Goal: Information Seeking & Learning: Learn about a topic

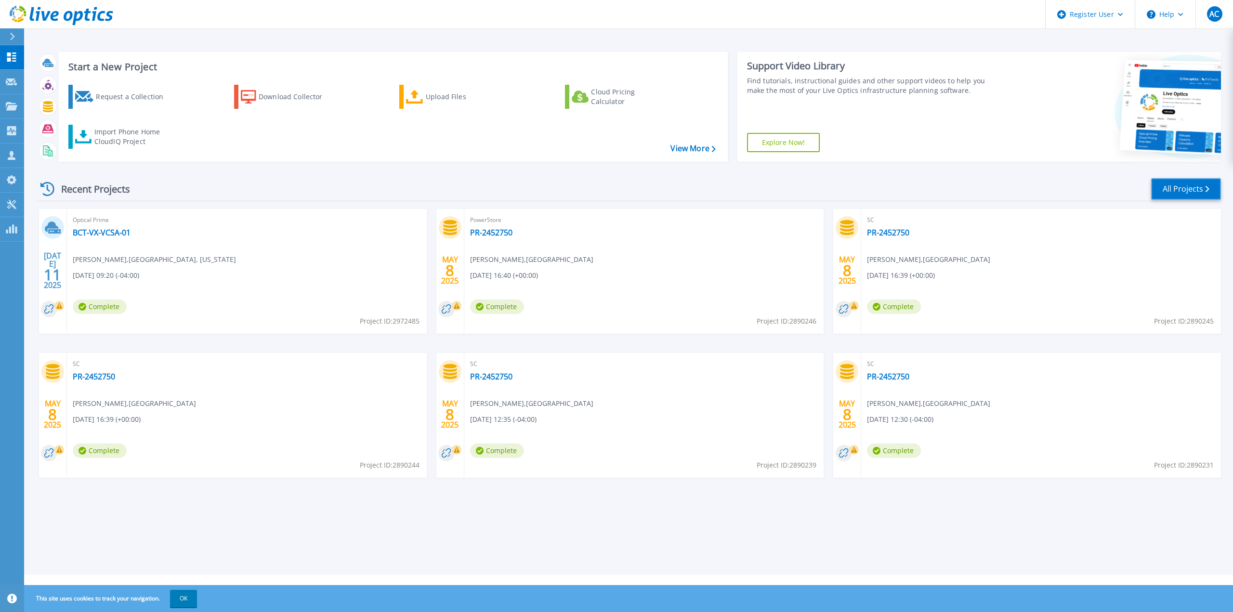
drag, startPoint x: 1192, startPoint y: 193, endPoint x: 1182, endPoint y: 196, distance: 11.1
click at [1192, 193] on link "All Projects" at bounding box center [1186, 189] width 70 height 22
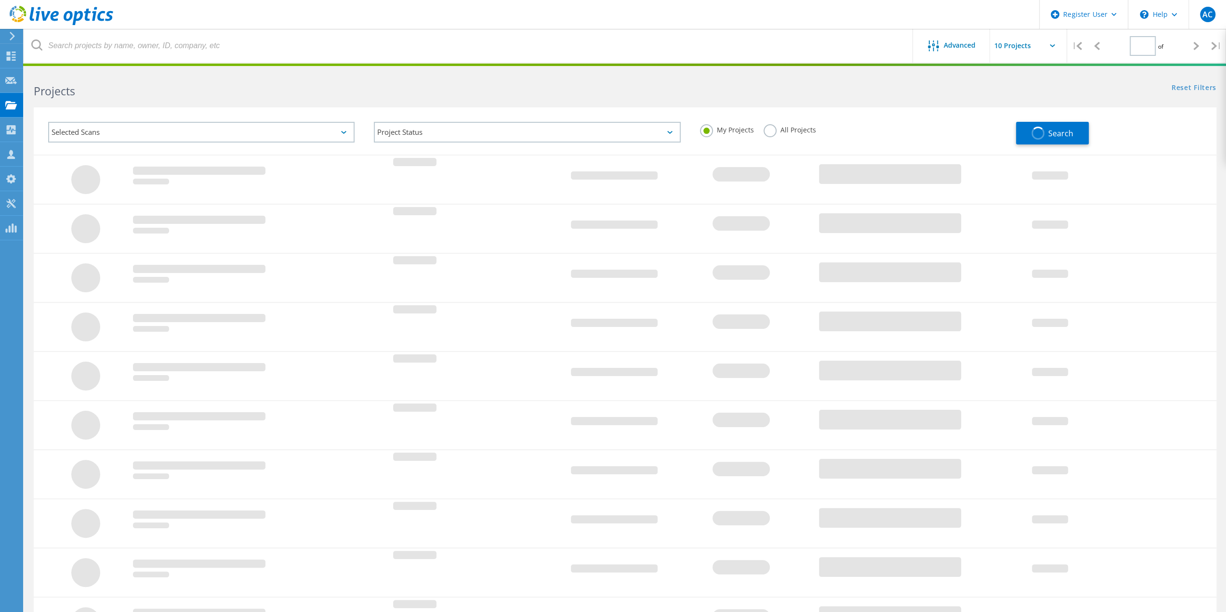
type input "1"
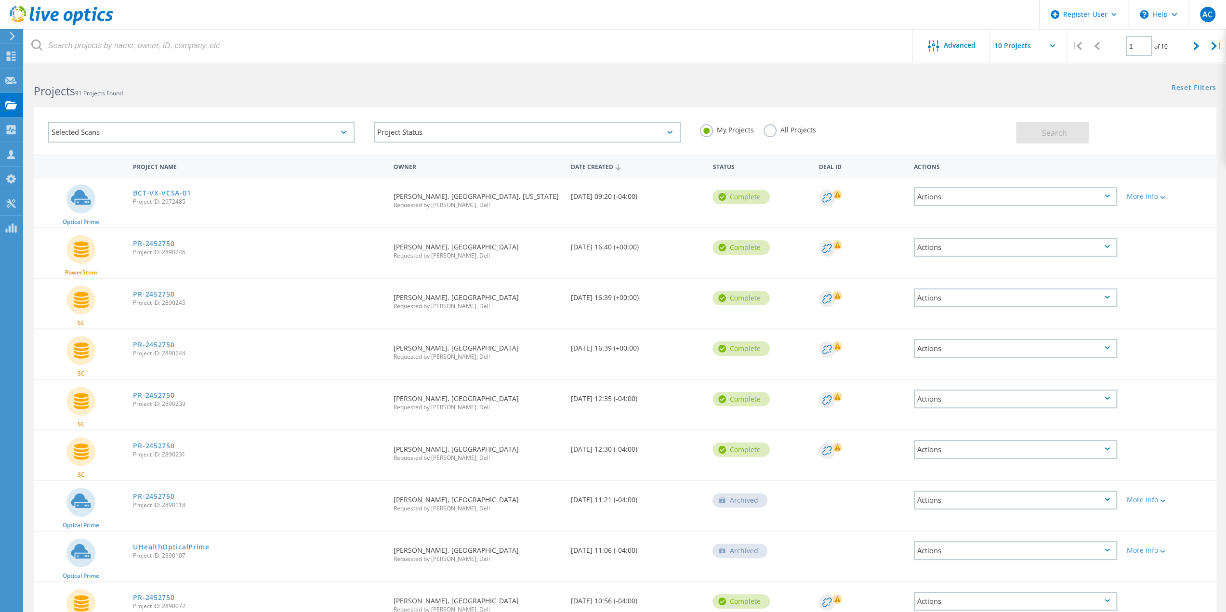
click at [375, 81] on div "Projects 91 Projects Found" at bounding box center [324, 83] width 601 height 26
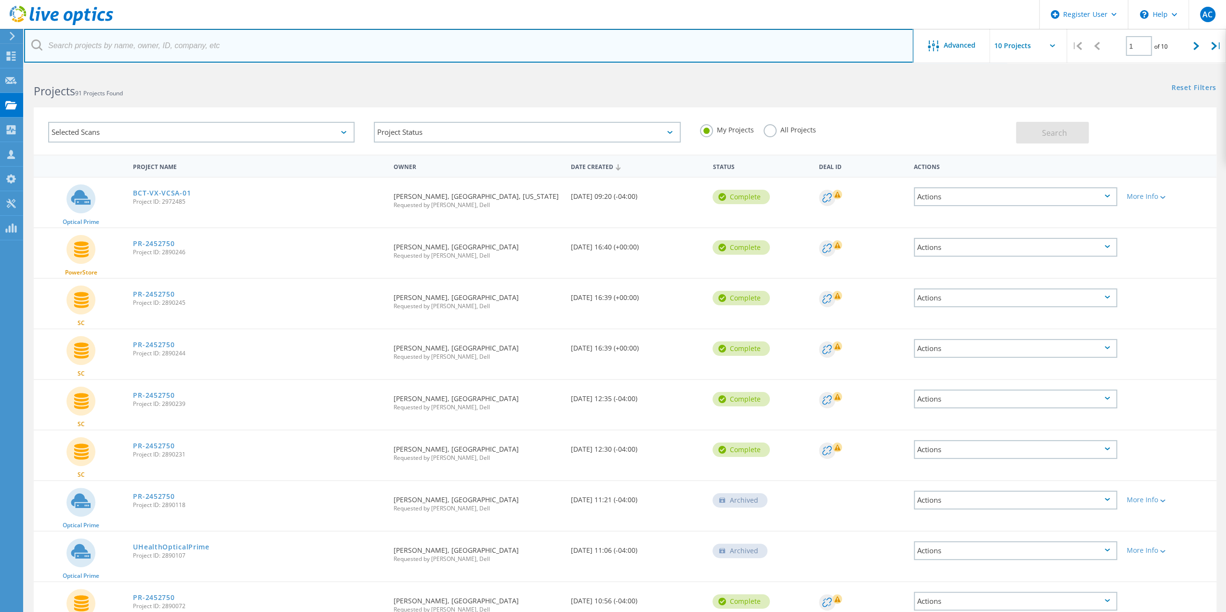
click at [387, 45] on input "text" at bounding box center [468, 46] width 889 height 34
type input "Nicklaus"
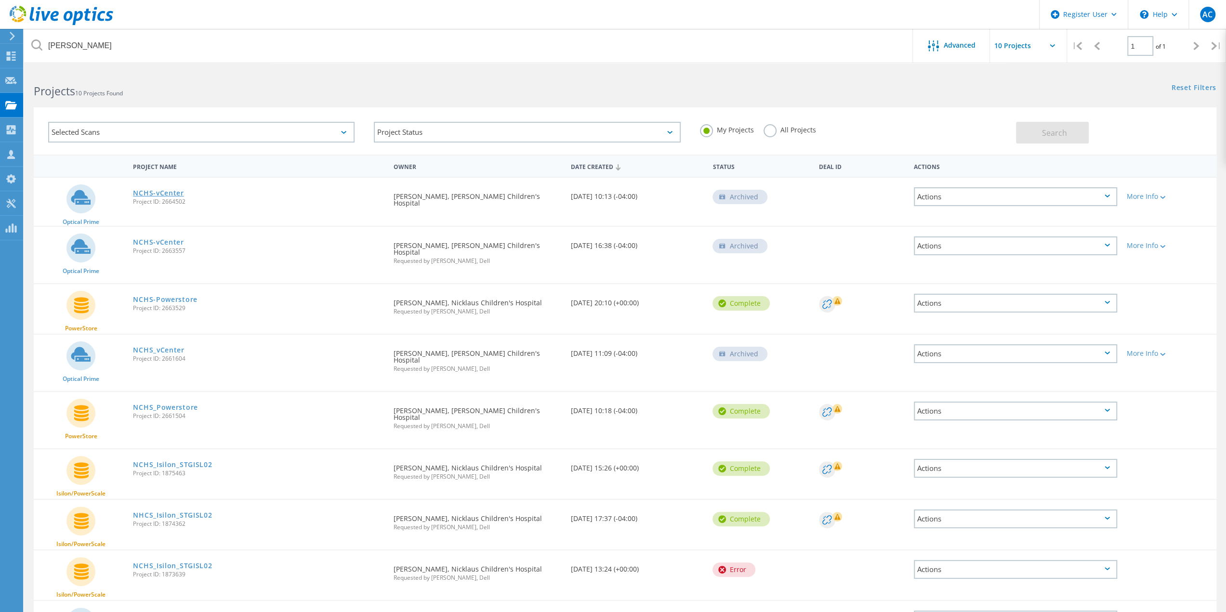
click at [152, 195] on link "NCHS-vCenter" at bounding box center [158, 193] width 51 height 7
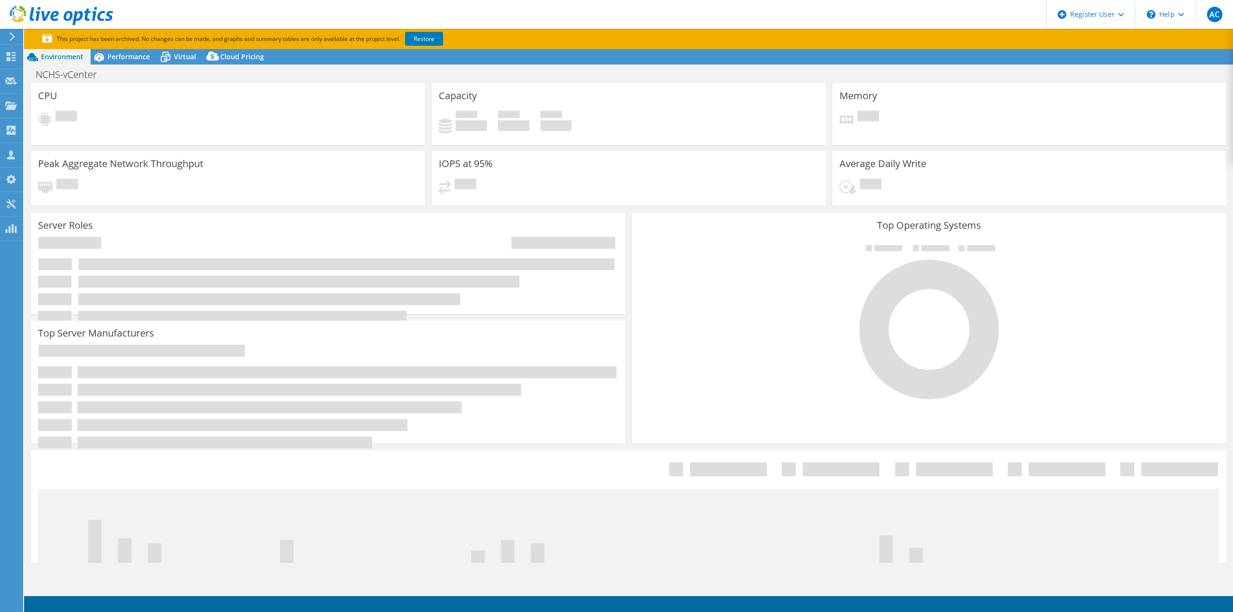
select select "USD"
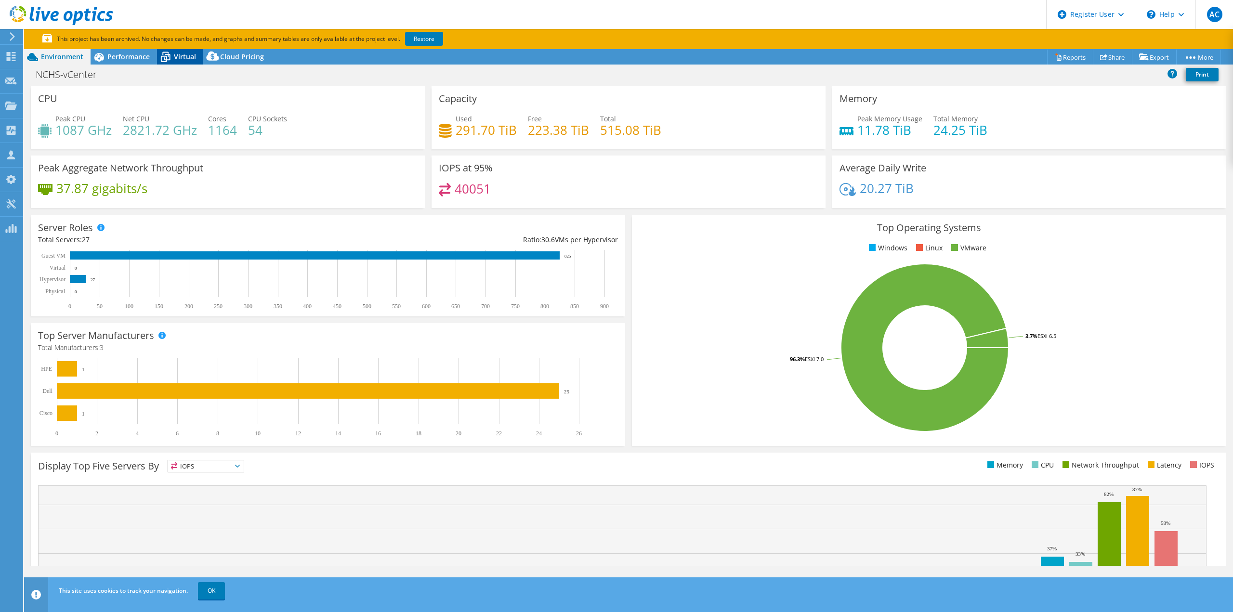
click at [180, 58] on span "Virtual" at bounding box center [185, 56] width 22 height 9
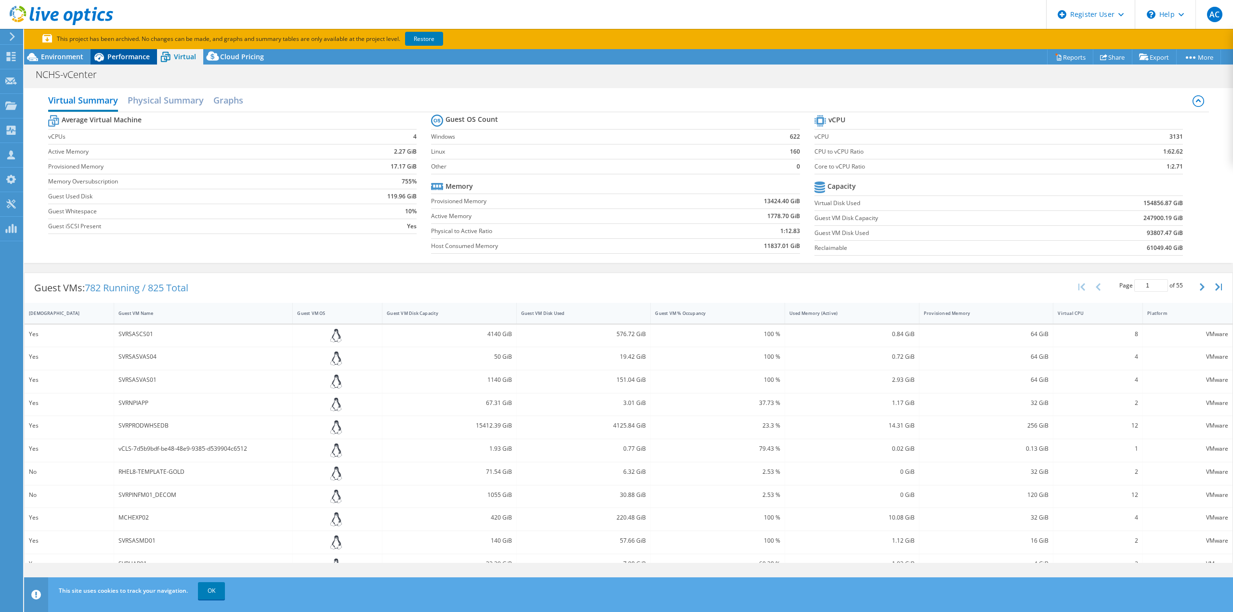
click at [119, 52] on span "Performance" at bounding box center [128, 56] width 42 height 9
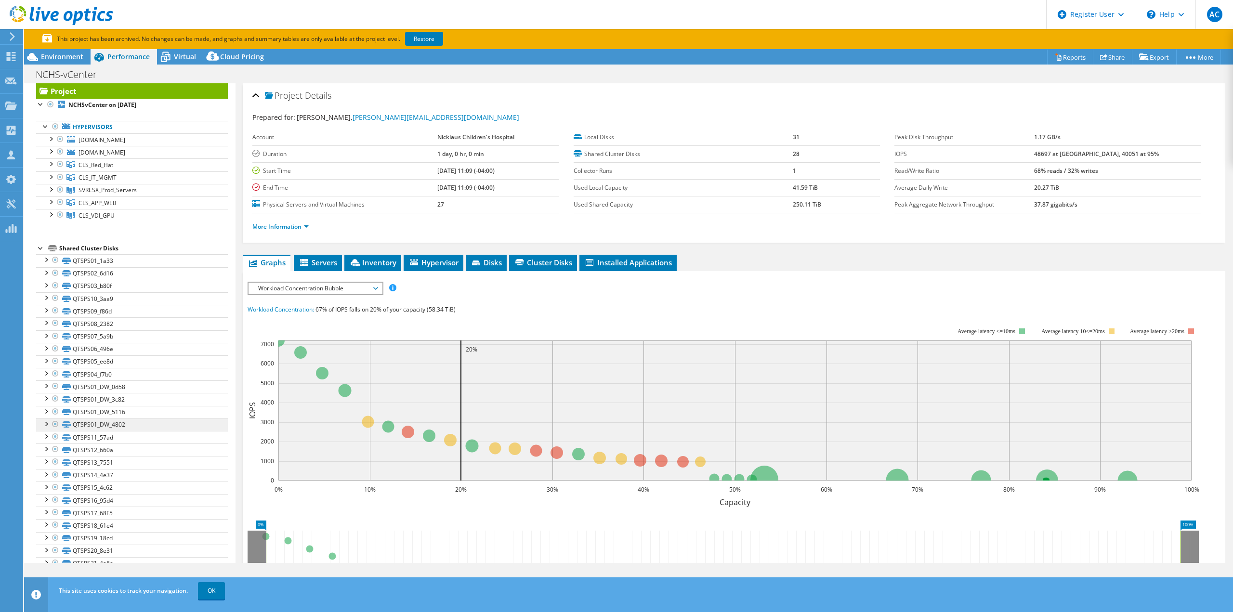
scroll to position [48, 0]
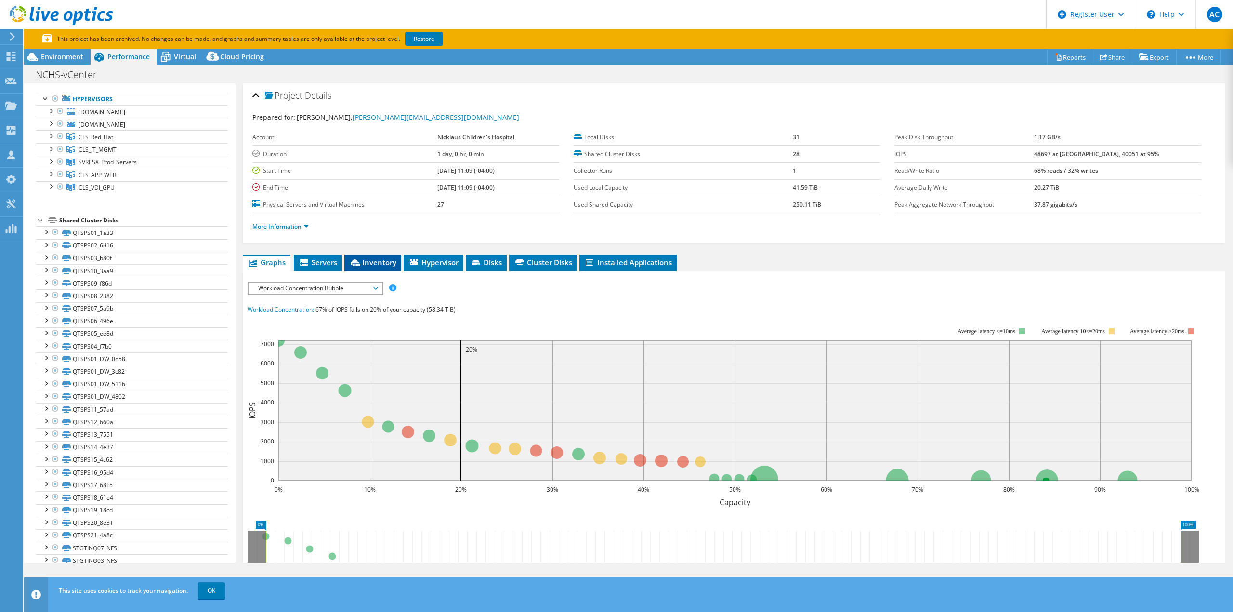
click at [360, 259] on icon at bounding box center [356, 262] width 10 height 7
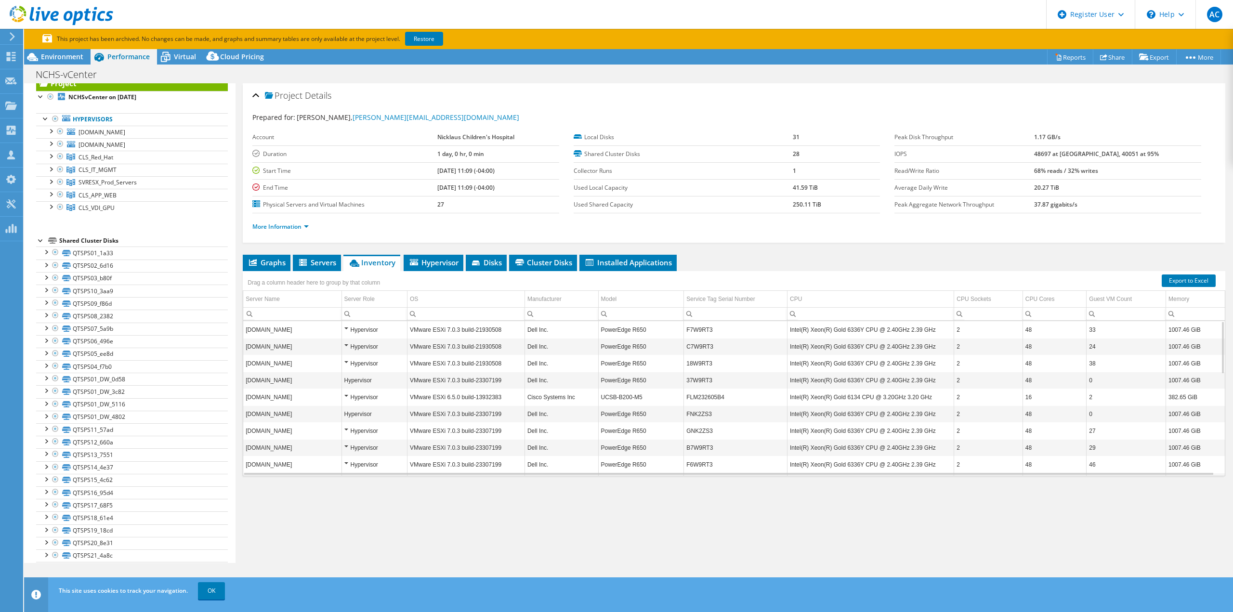
scroll to position [0, 0]
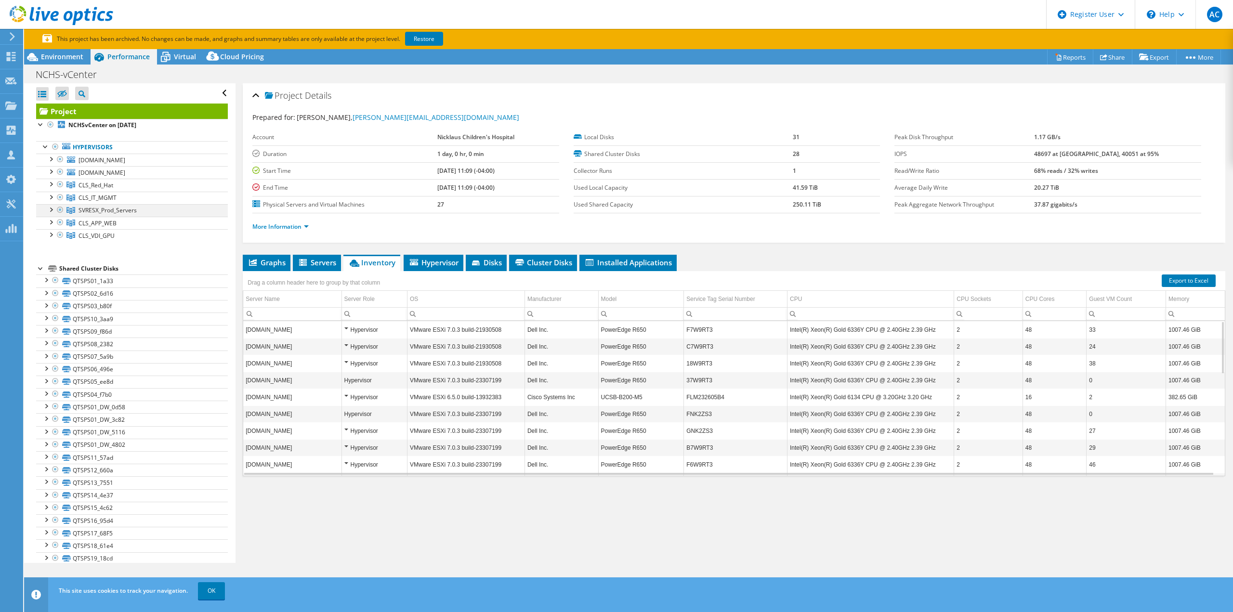
click at [50, 210] on div at bounding box center [51, 209] width 10 height 10
click at [49, 159] on div at bounding box center [51, 159] width 10 height 10
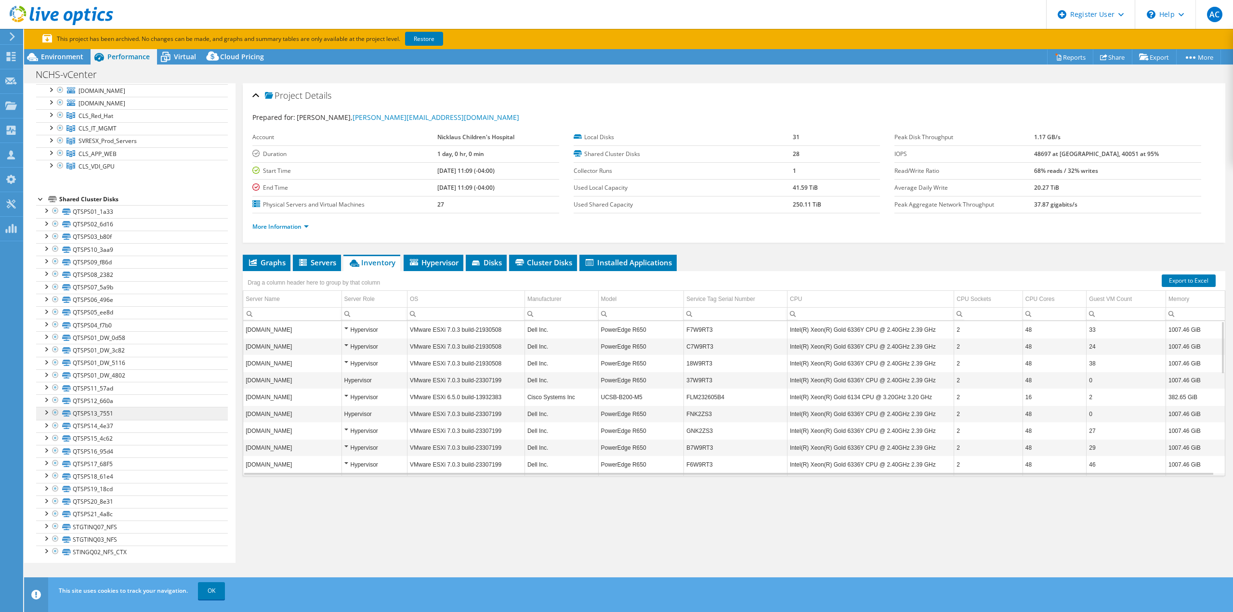
scroll to position [70, 0]
click at [183, 51] on div "Virtual" at bounding box center [180, 56] width 46 height 15
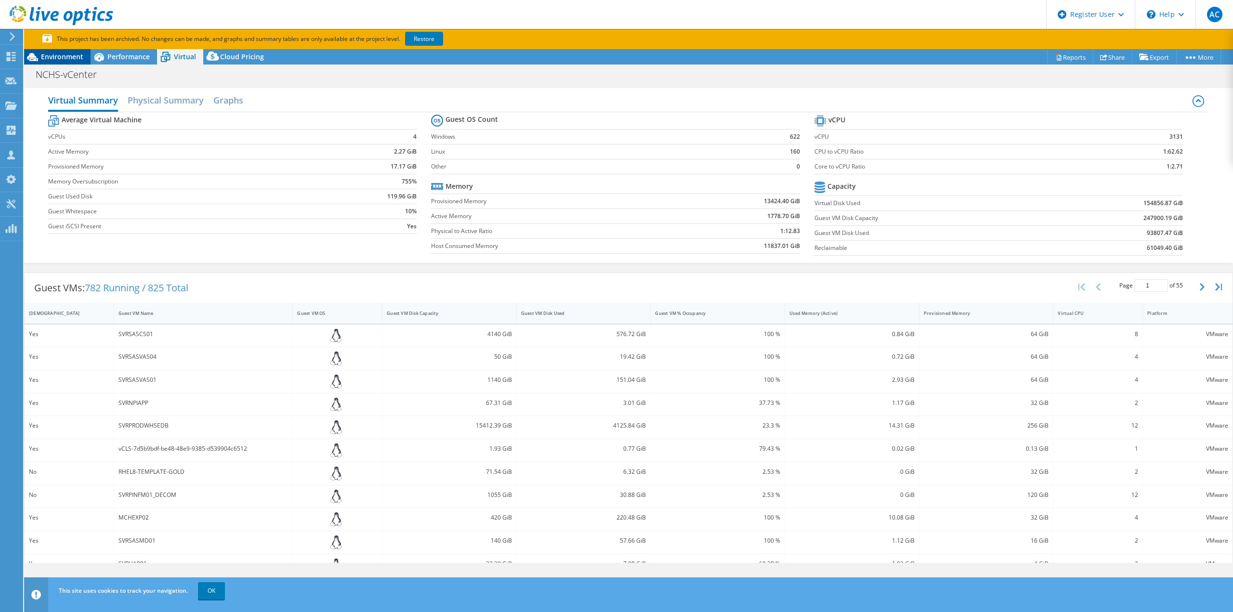
click at [71, 58] on span "Environment" at bounding box center [62, 56] width 42 height 9
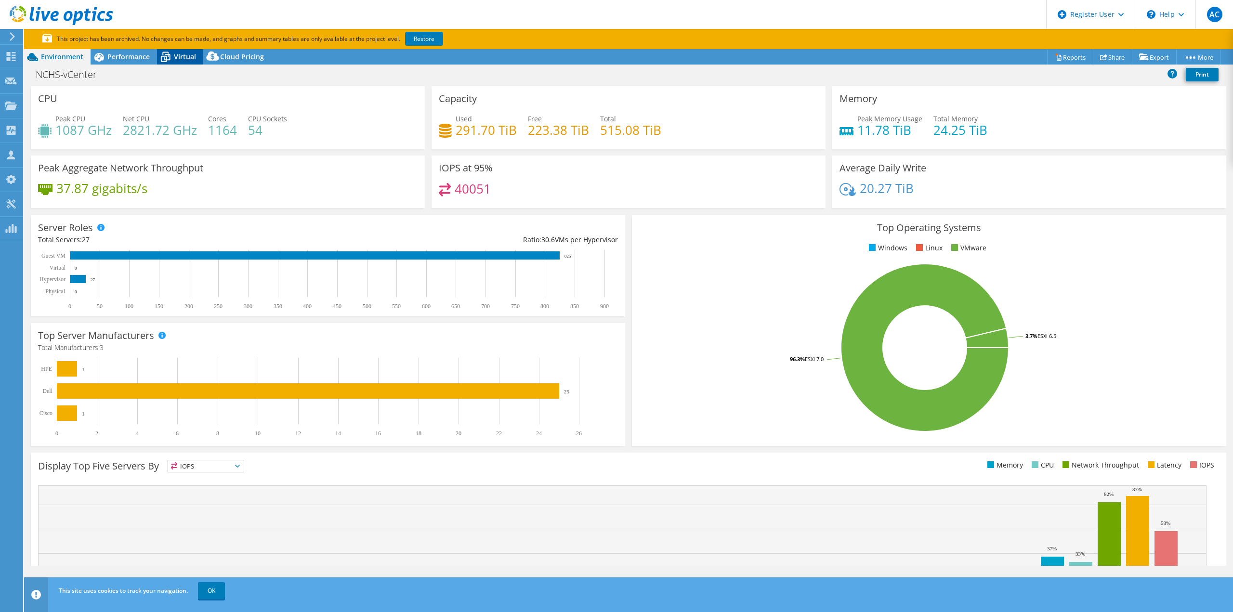
click at [183, 58] on span "Virtual" at bounding box center [185, 56] width 22 height 9
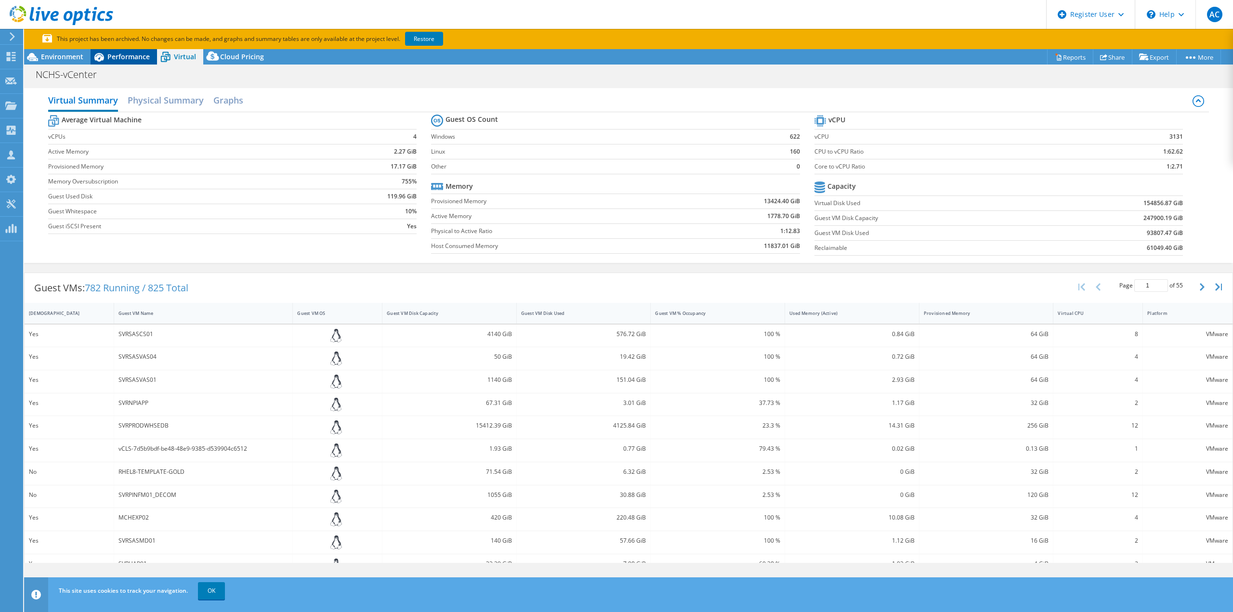
click at [131, 54] on span "Performance" at bounding box center [128, 56] width 42 height 9
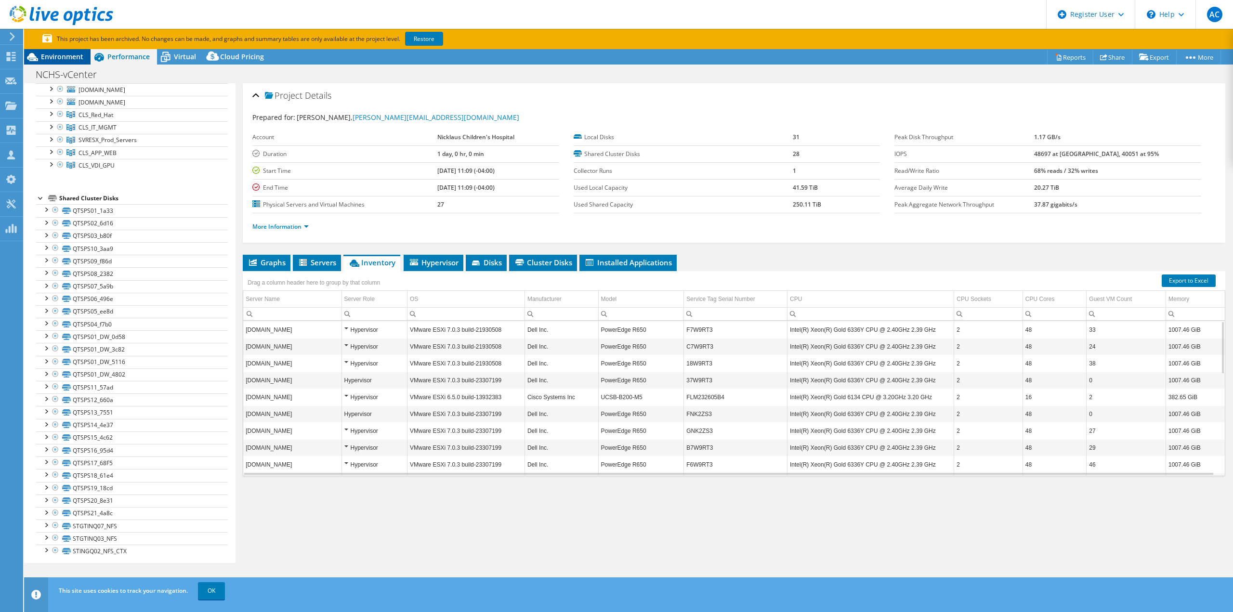
click at [52, 52] on span "Environment" at bounding box center [62, 56] width 42 height 9
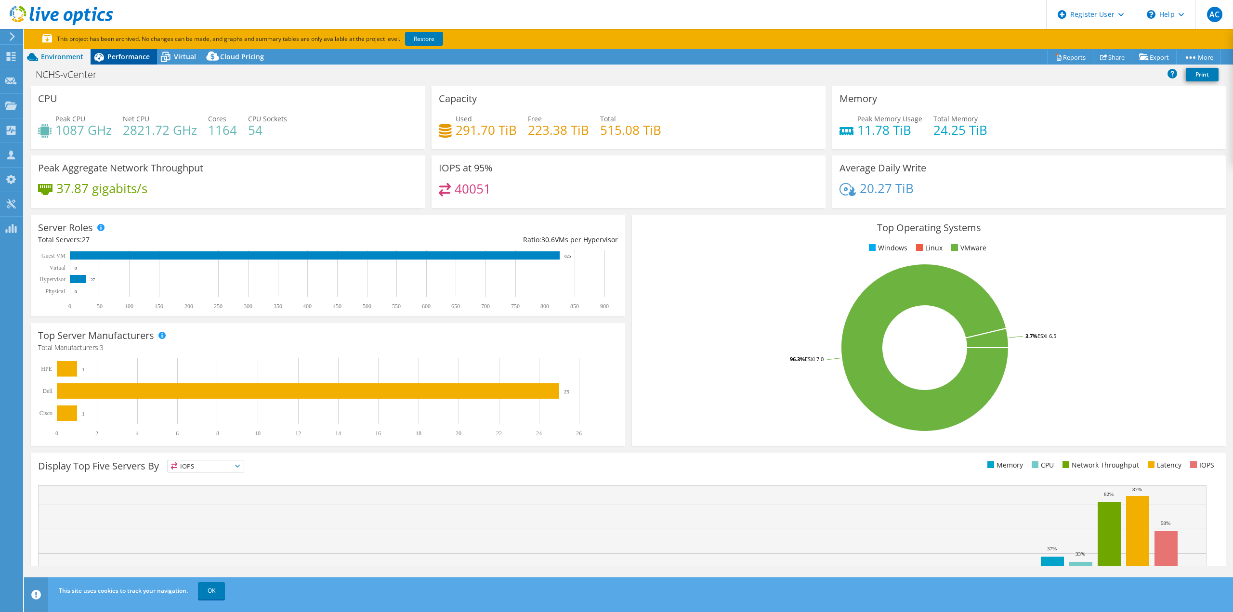
click at [119, 53] on span "Performance" at bounding box center [128, 56] width 42 height 9
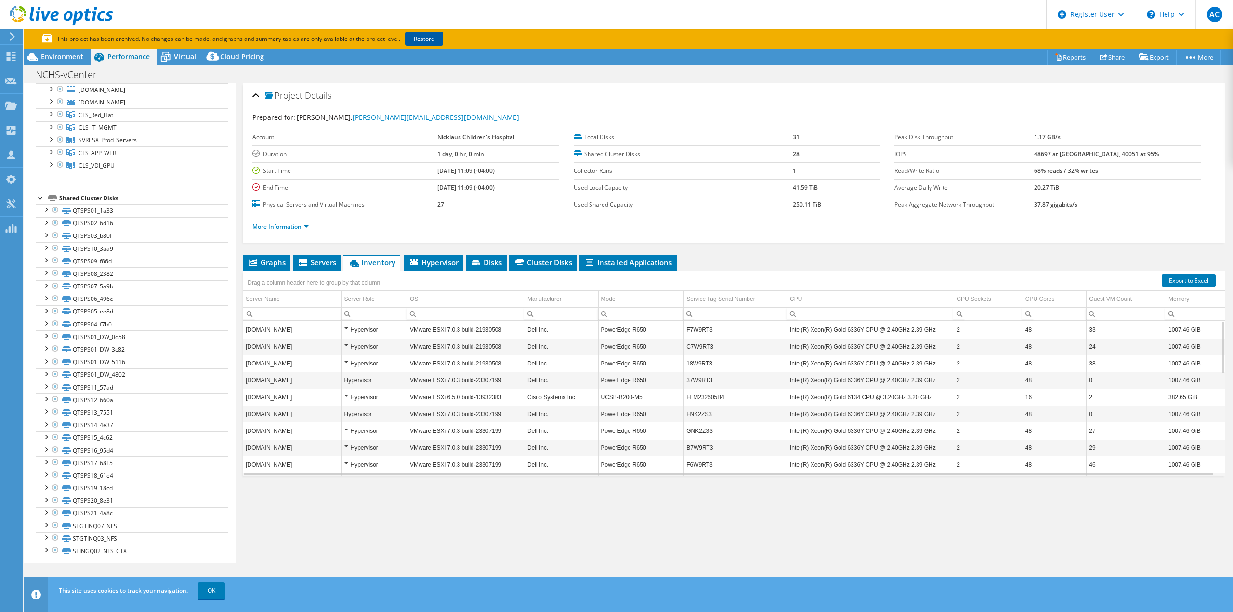
click at [424, 43] on link "Restore" at bounding box center [424, 39] width 38 height 14
click at [49, 54] on span "Environment" at bounding box center [62, 56] width 42 height 9
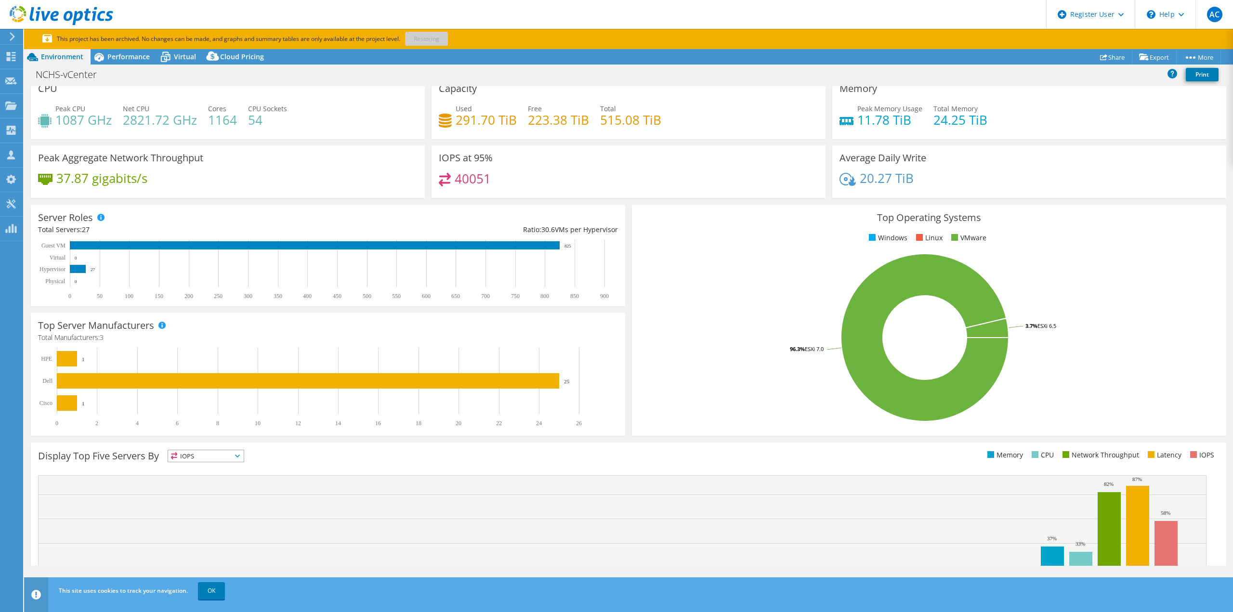
scroll to position [0, 0]
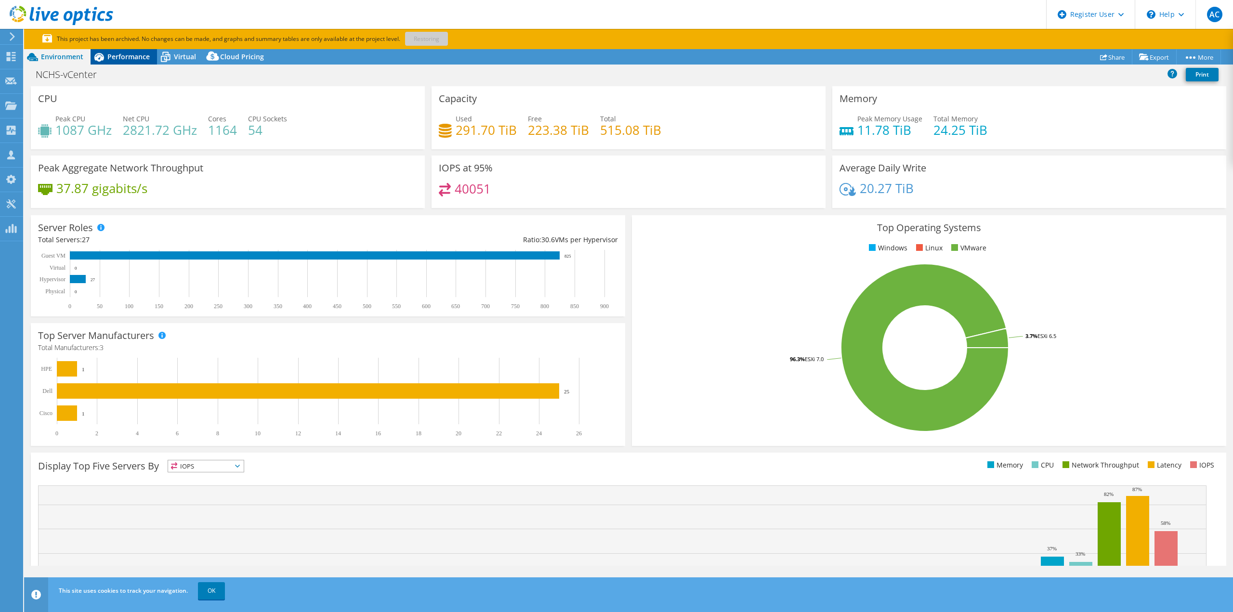
click at [115, 56] on span "Performance" at bounding box center [128, 56] width 42 height 9
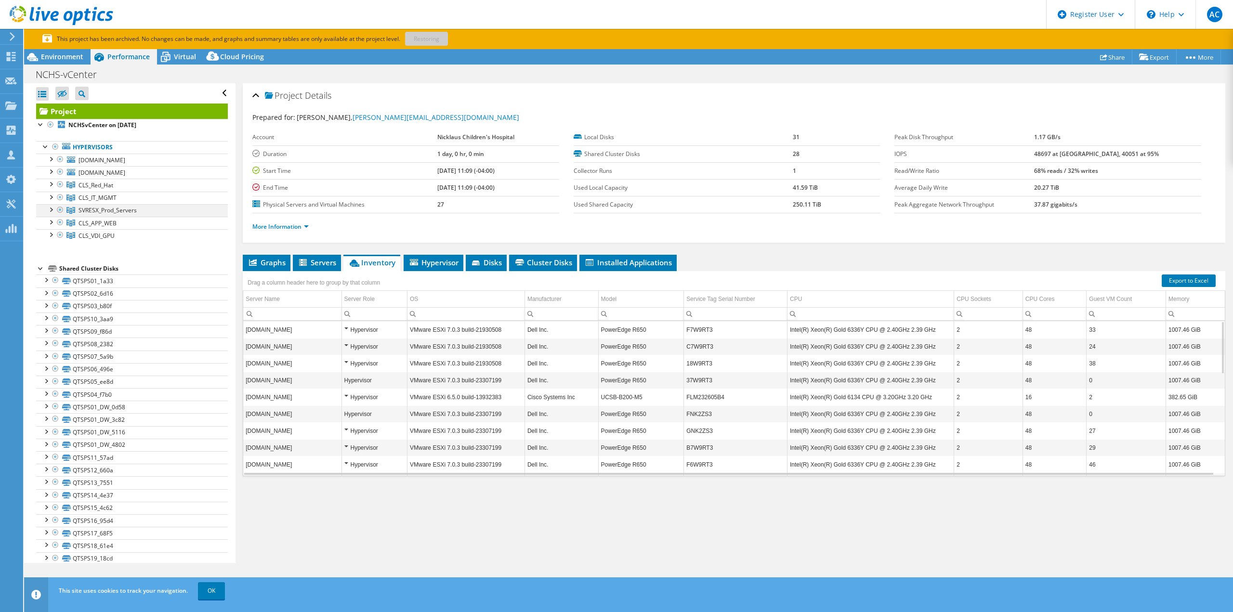
click at [49, 204] on div at bounding box center [51, 209] width 10 height 10
click at [46, 280] on div at bounding box center [46, 280] width 10 height 10
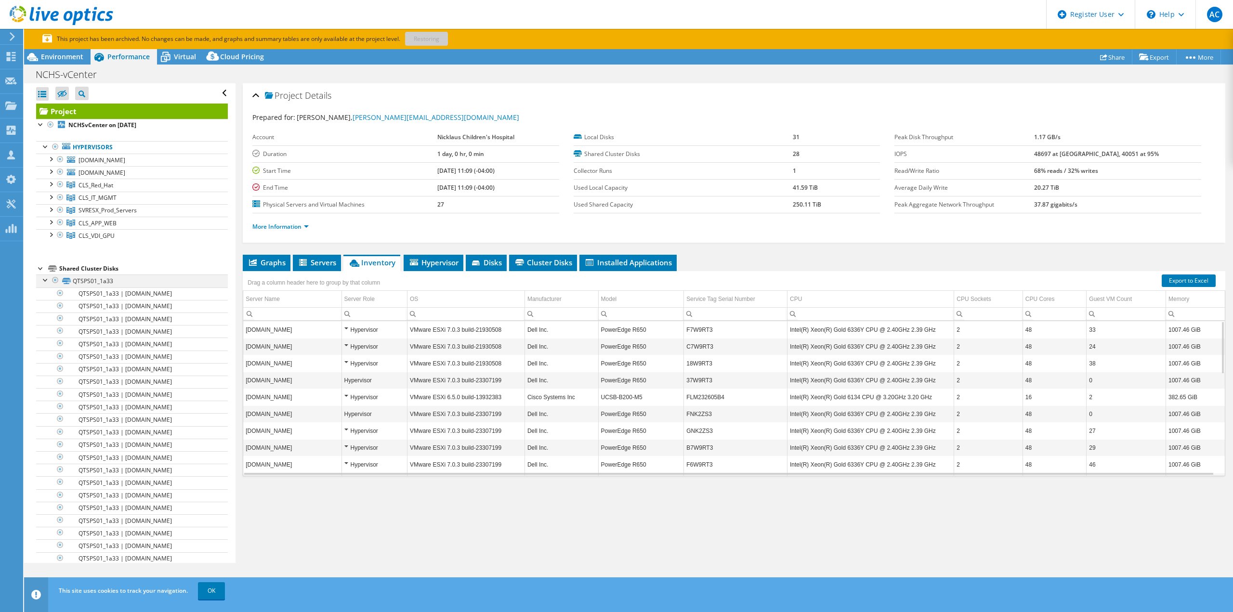
click at [46, 280] on div at bounding box center [46, 280] width 10 height 10
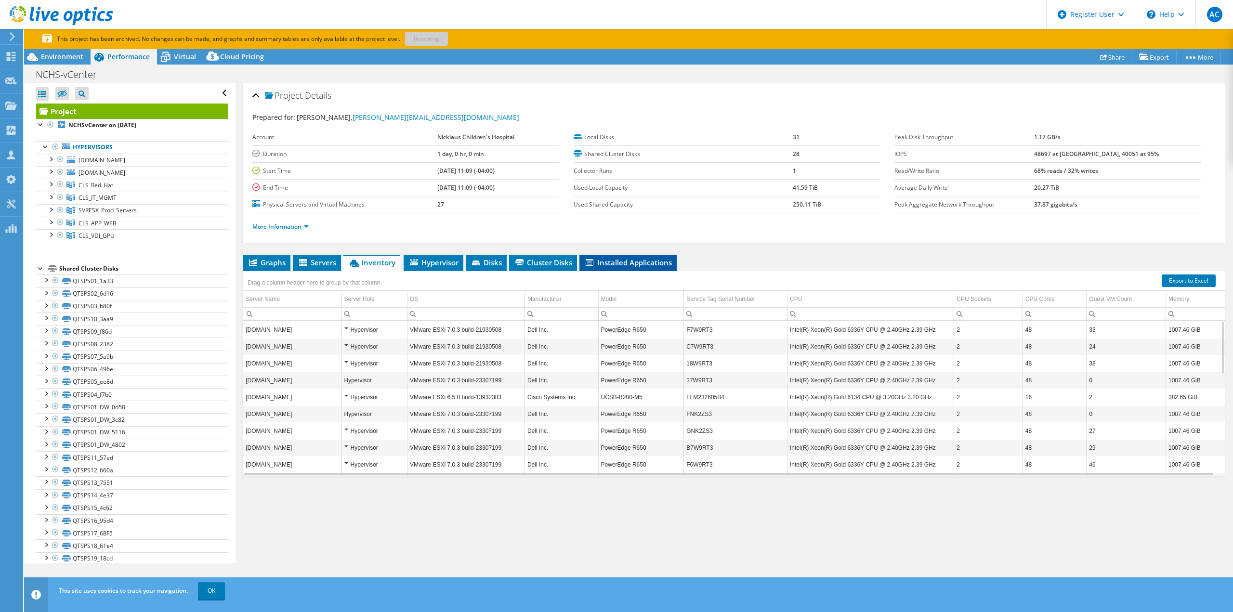
click at [645, 263] on span "Installed Applications" at bounding box center [628, 263] width 88 height 10
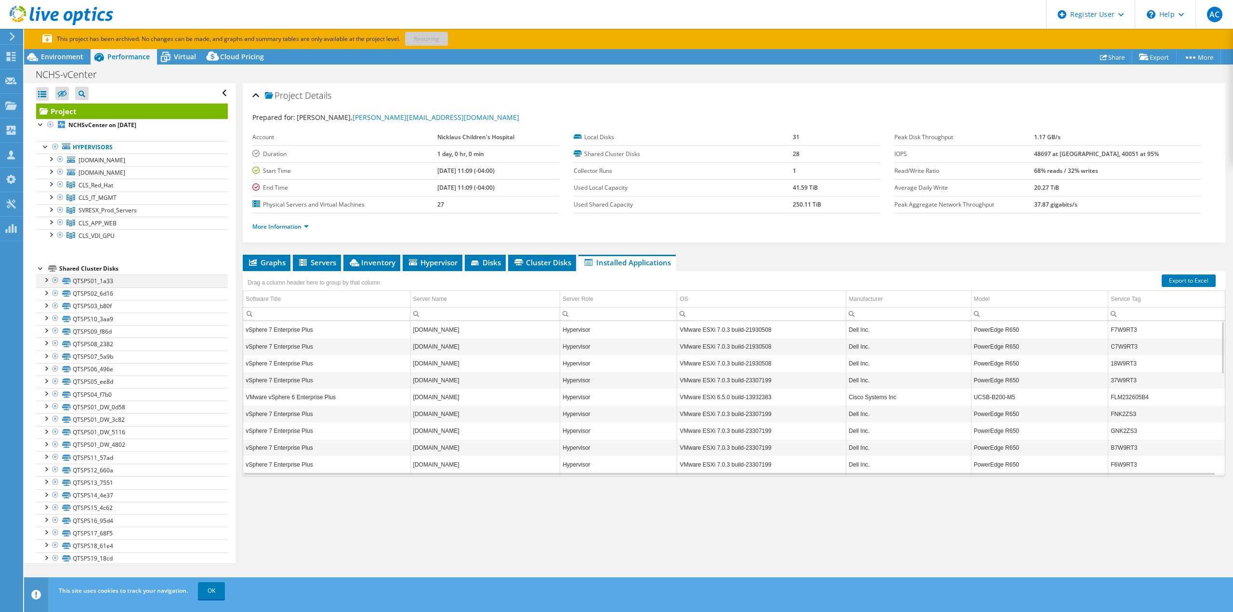
click at [42, 278] on div at bounding box center [46, 280] width 10 height 10
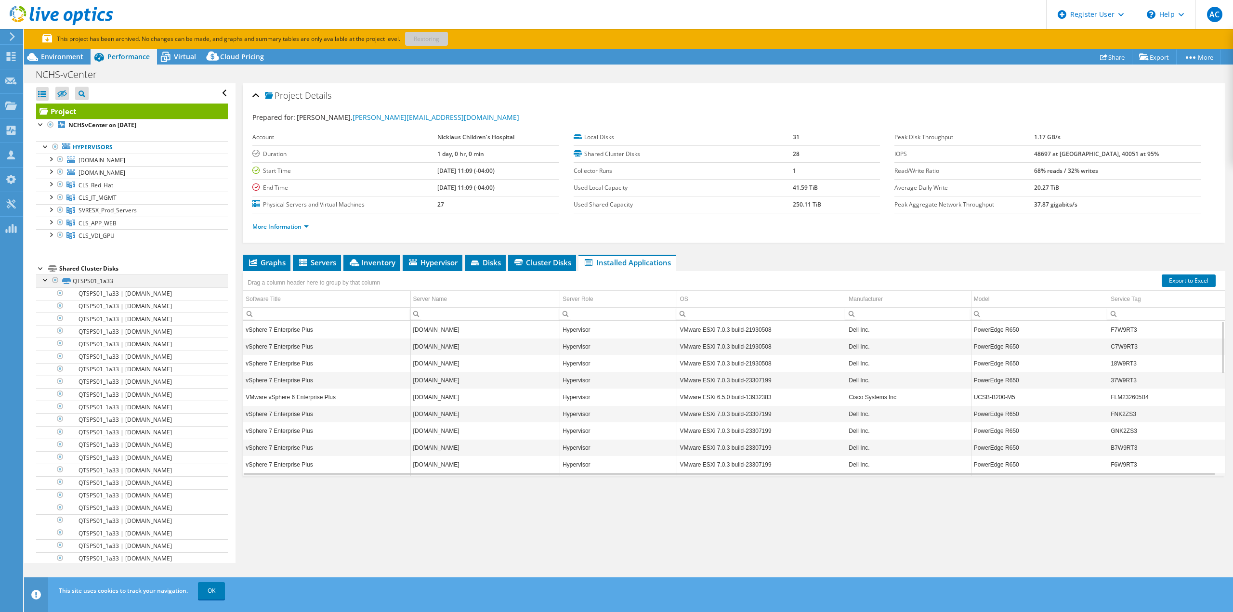
click at [44, 278] on div at bounding box center [46, 280] width 10 height 10
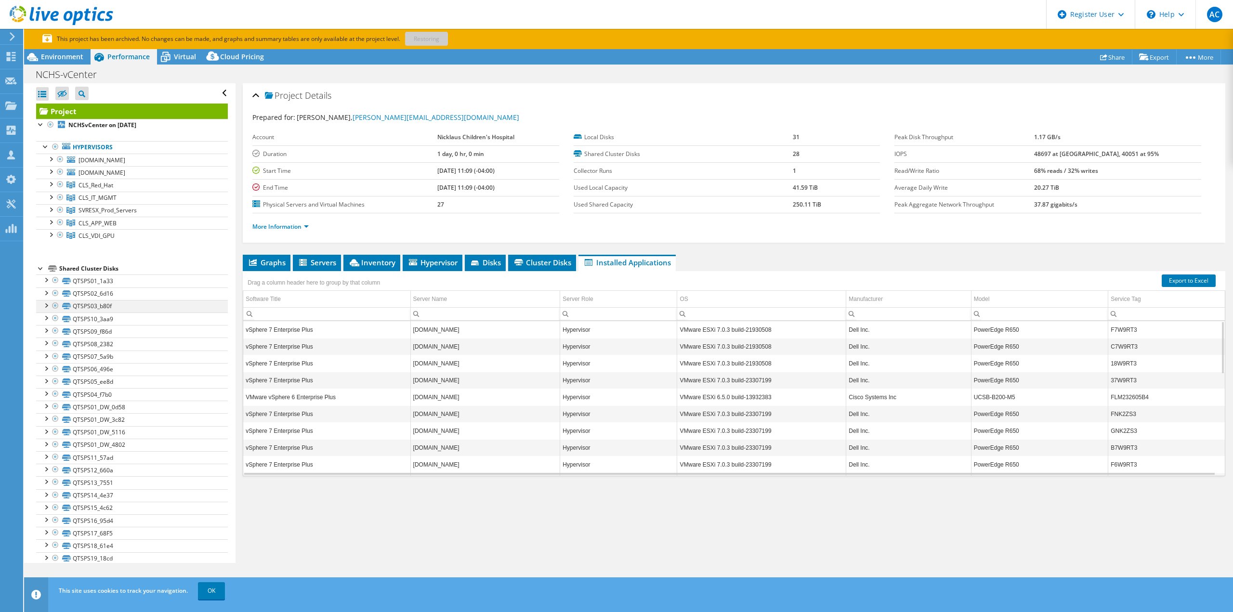
click at [45, 304] on div at bounding box center [46, 305] width 10 height 10
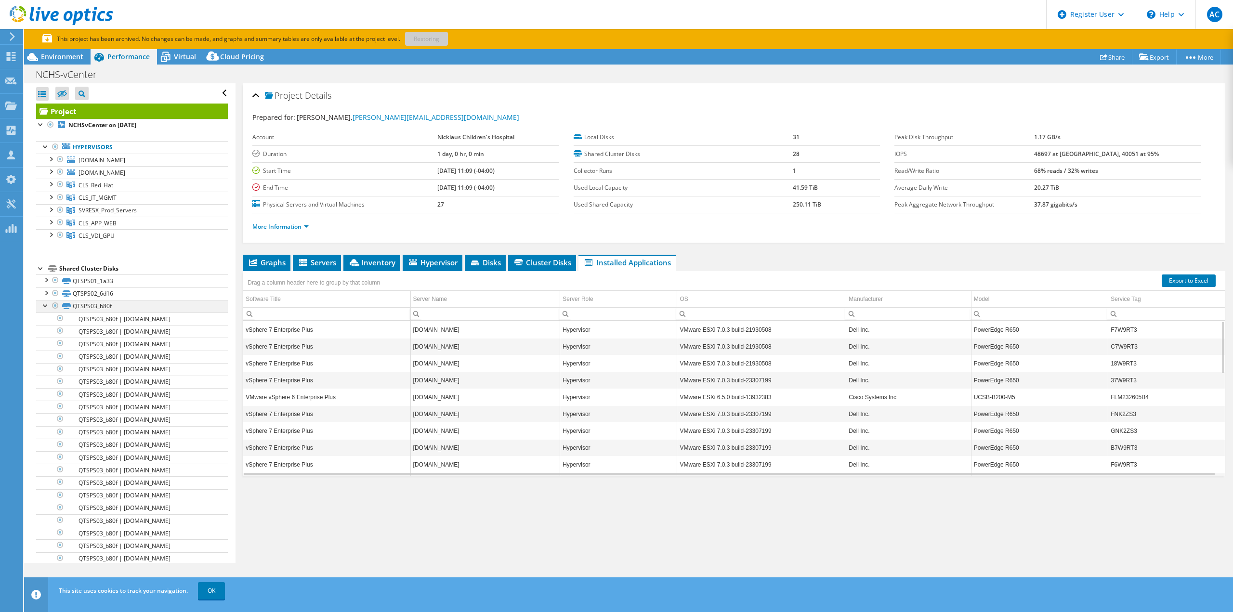
click at [45, 304] on div at bounding box center [46, 305] width 10 height 10
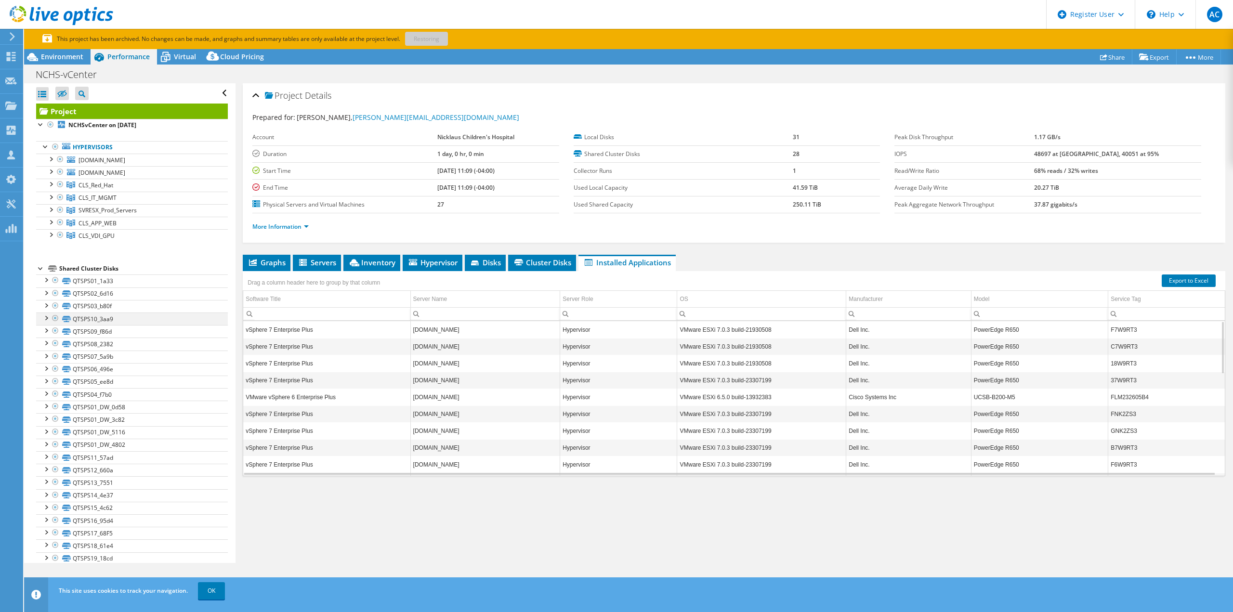
click at [49, 315] on div at bounding box center [46, 318] width 10 height 10
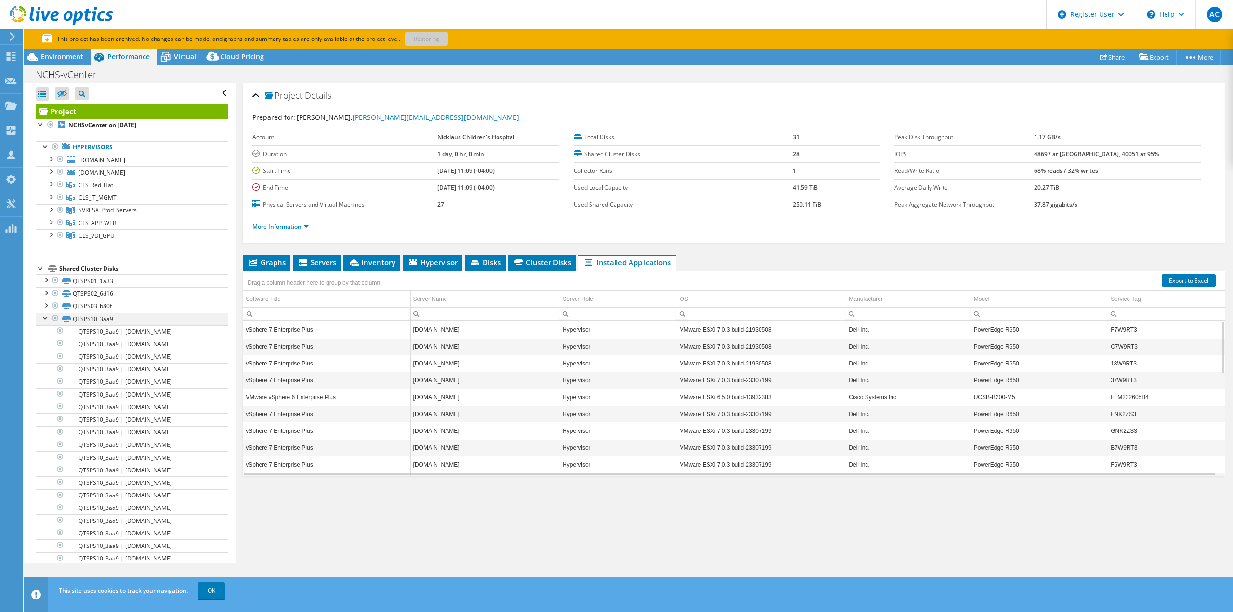
click at [49, 315] on div at bounding box center [46, 318] width 10 height 10
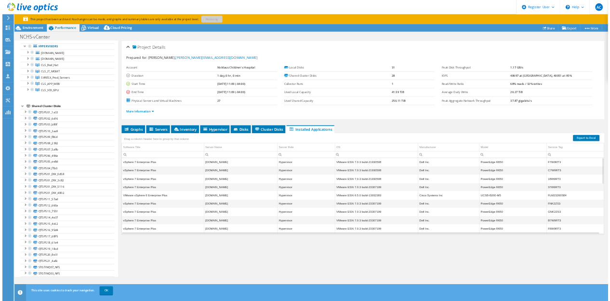
scroll to position [70, 0]
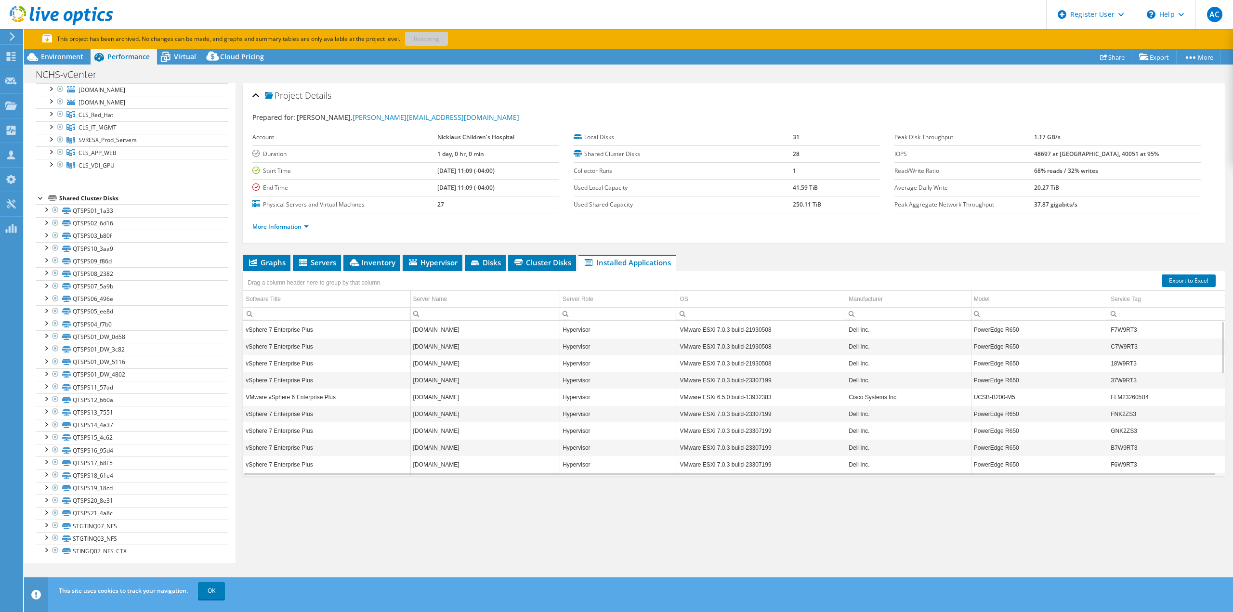
click at [760, 249] on div "Project Details Prepared for: [PERSON_NAME], [PERSON_NAME][EMAIL_ADDRESS][DOMAI…" at bounding box center [733, 323] width 997 height 480
drag, startPoint x: 697, startPoint y: 535, endPoint x: 727, endPoint y: 607, distance: 78.6
click at [697, 534] on div "Project Details Prepared for: [PERSON_NAME], [PERSON_NAME][EMAIL_ADDRESS][DOMAI…" at bounding box center [733, 323] width 997 height 480
